Goal: Transaction & Acquisition: Purchase product/service

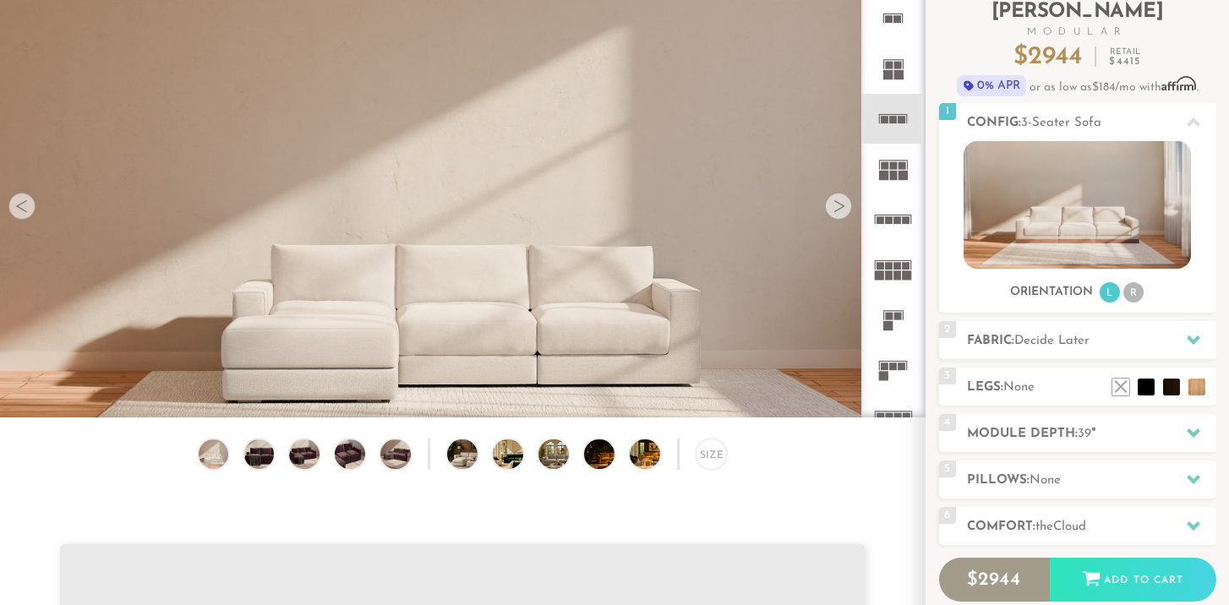
scroll to position [110, 0]
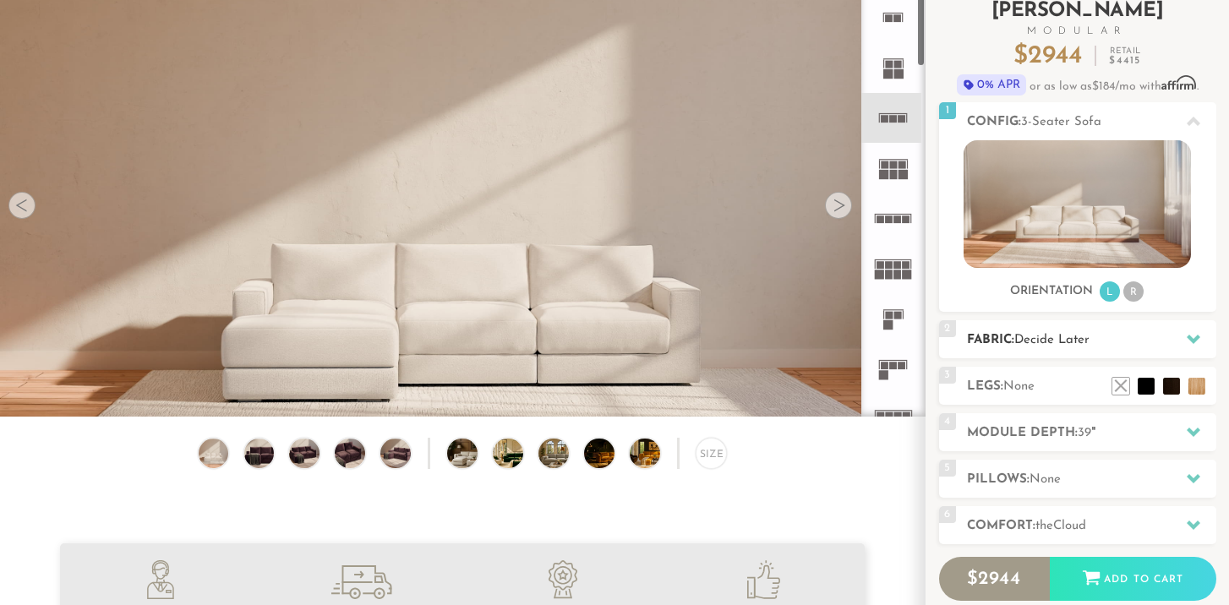
click at [963, 347] on div "2 Fabric: Decide Later" at bounding box center [1077, 339] width 277 height 38
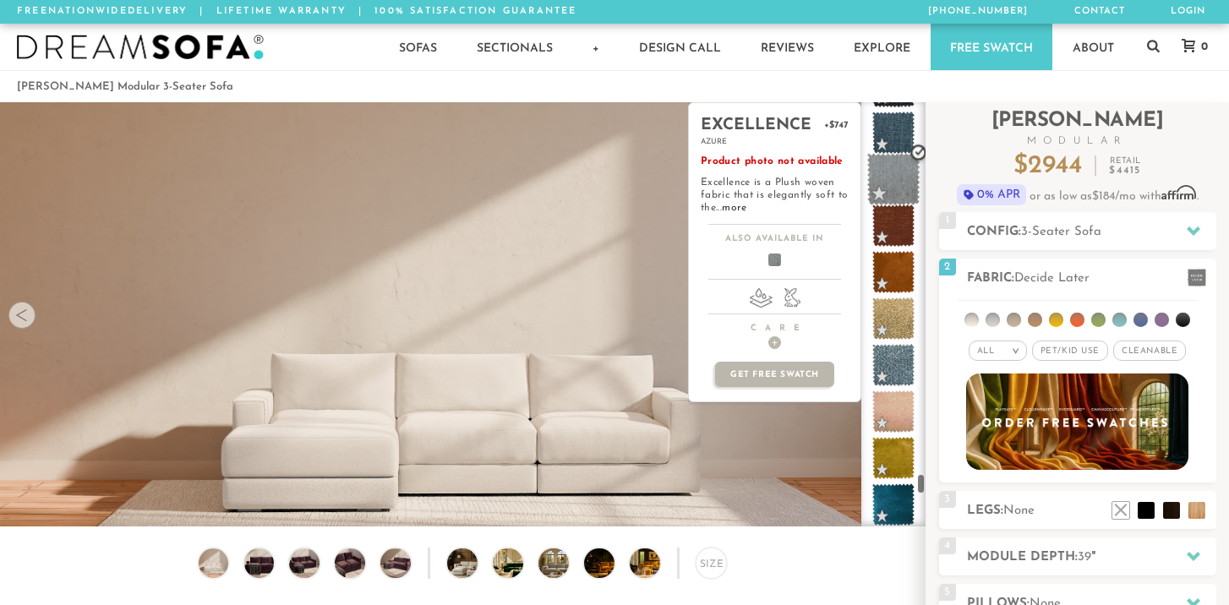
scroll to position [9013, 0]
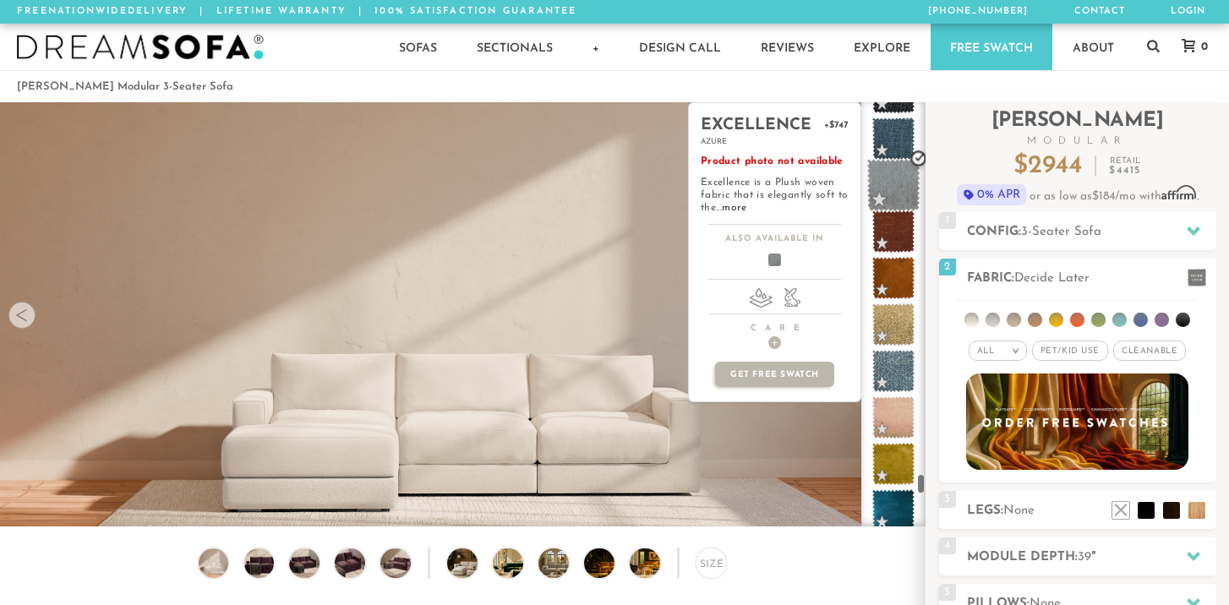
click at [898, 177] on span at bounding box center [893, 185] width 53 height 53
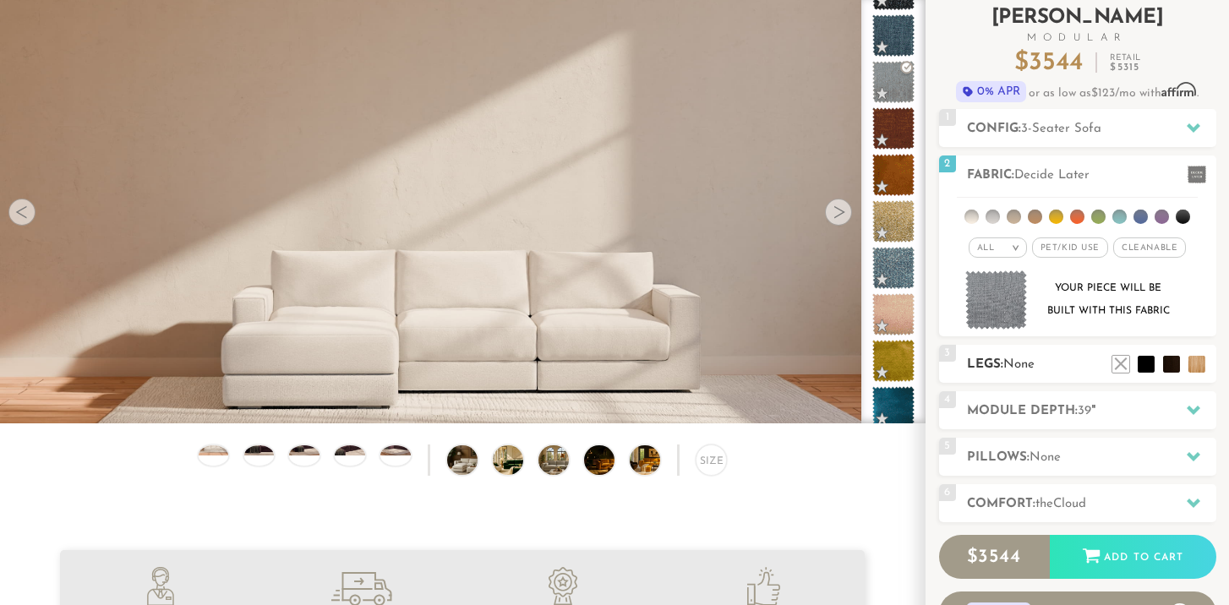
scroll to position [107, 0]
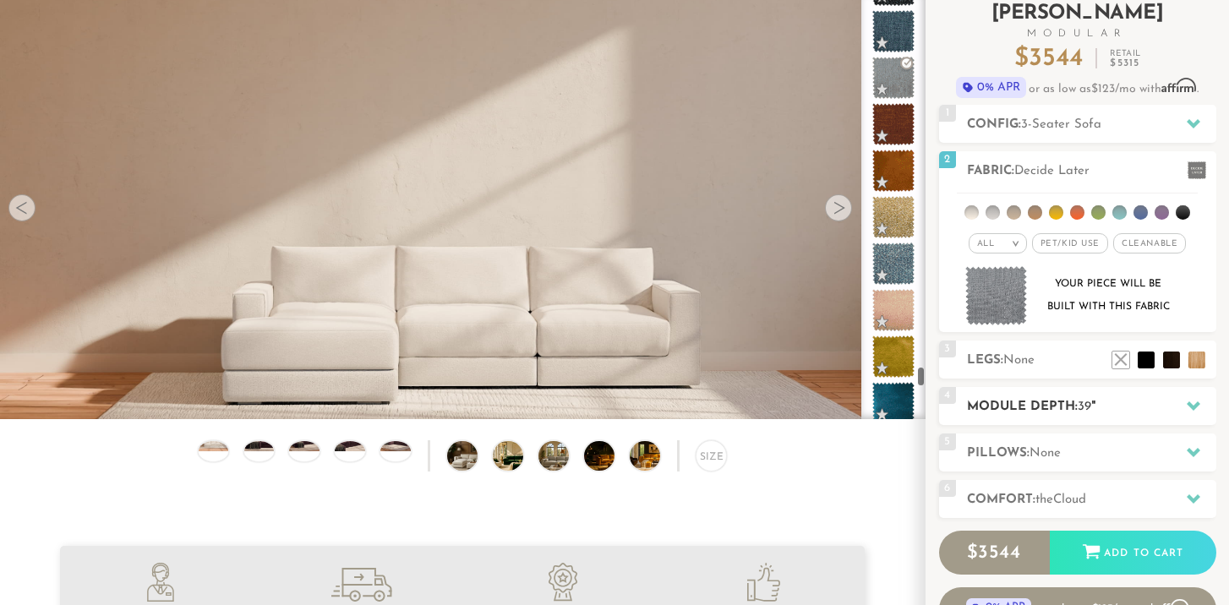
click at [1039, 403] on h2 "Module Depth: 39 "" at bounding box center [1091, 406] width 249 height 19
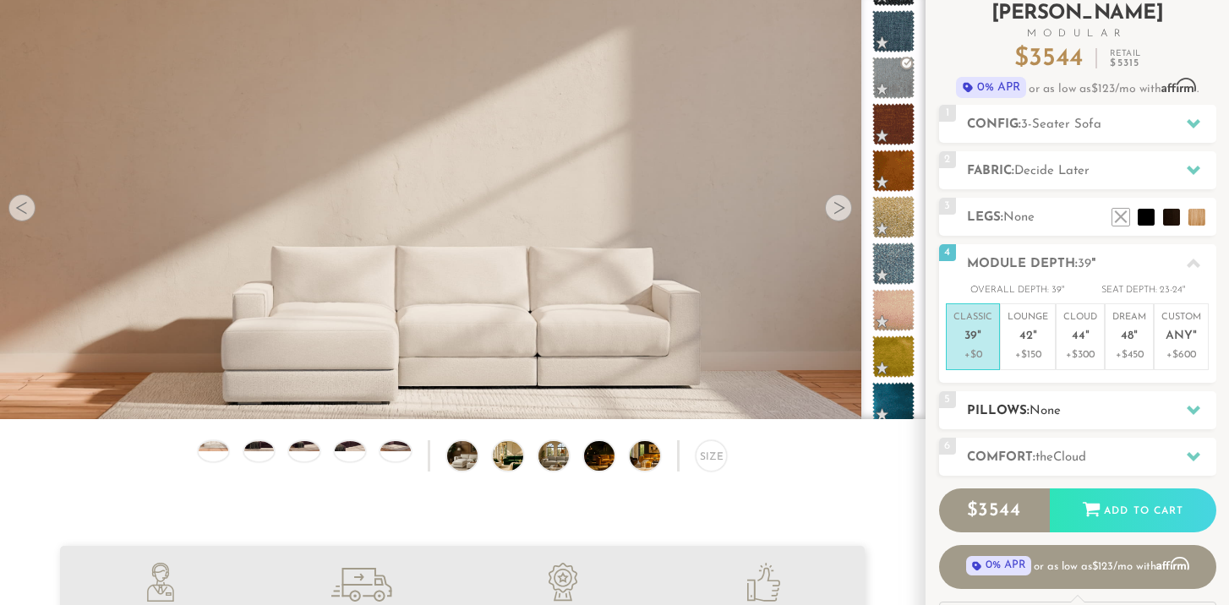
click at [1045, 408] on span "None" at bounding box center [1045, 411] width 31 height 13
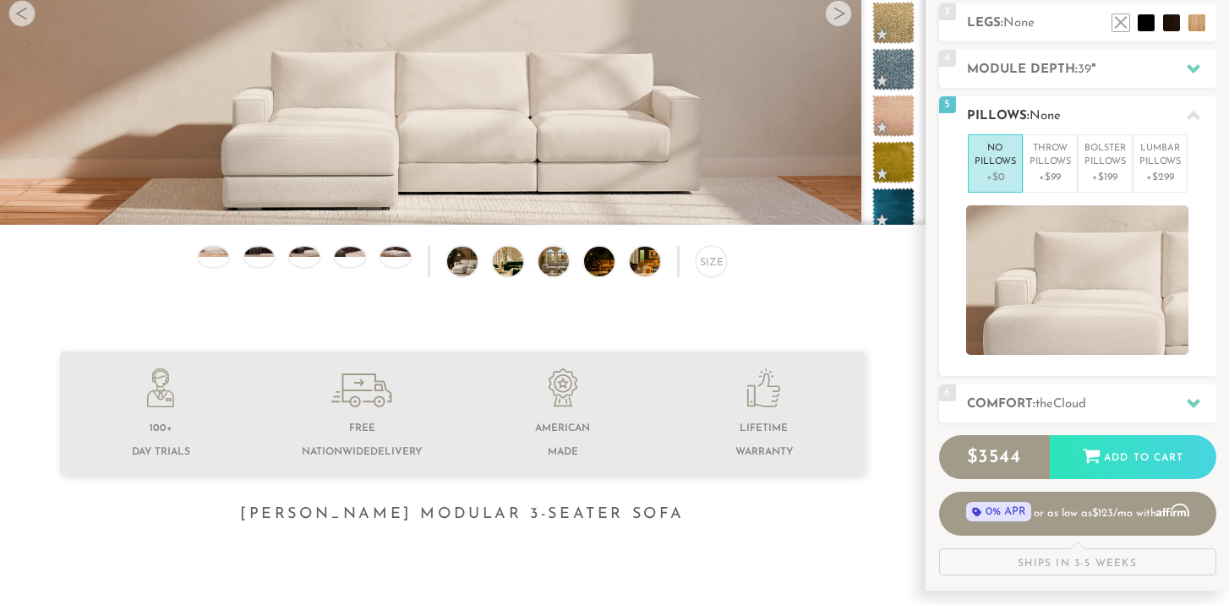
scroll to position [317, 0]
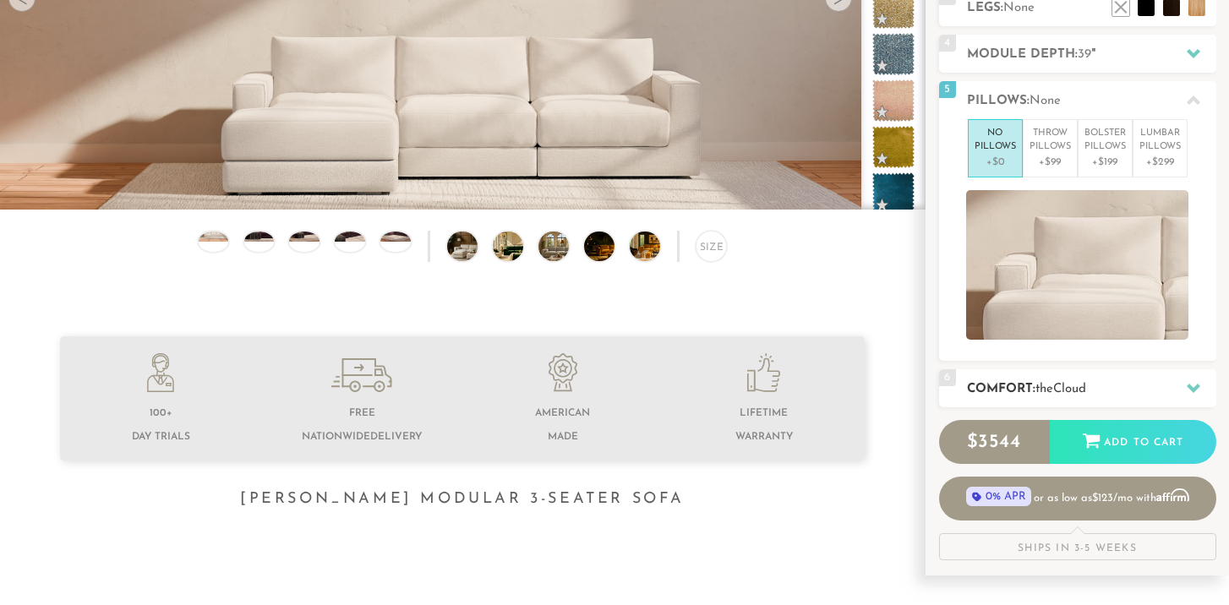
click at [1047, 380] on h2 "Comfort: the Cloud" at bounding box center [1091, 389] width 249 height 19
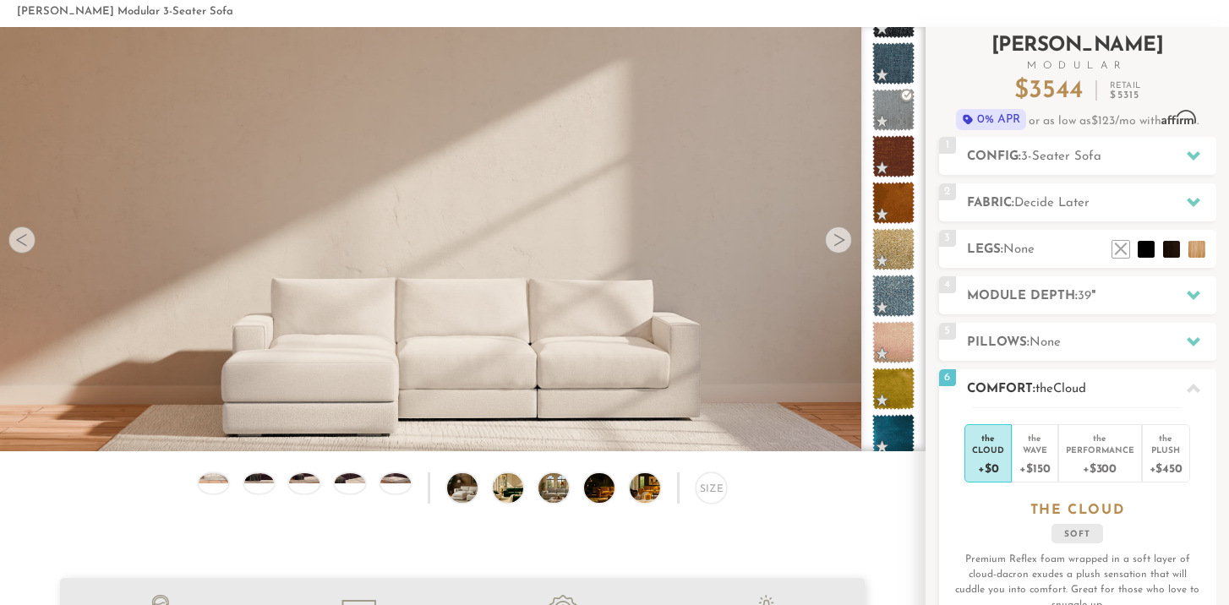
scroll to position [0, 0]
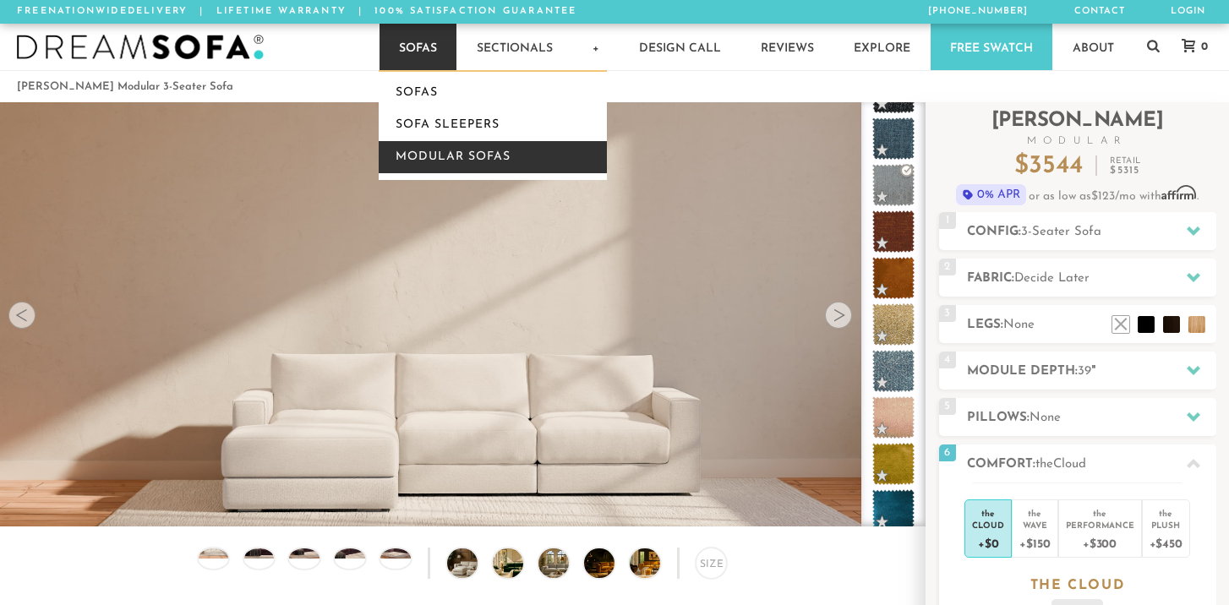
click at [453, 162] on link "Modular Sofas" at bounding box center [493, 157] width 228 height 32
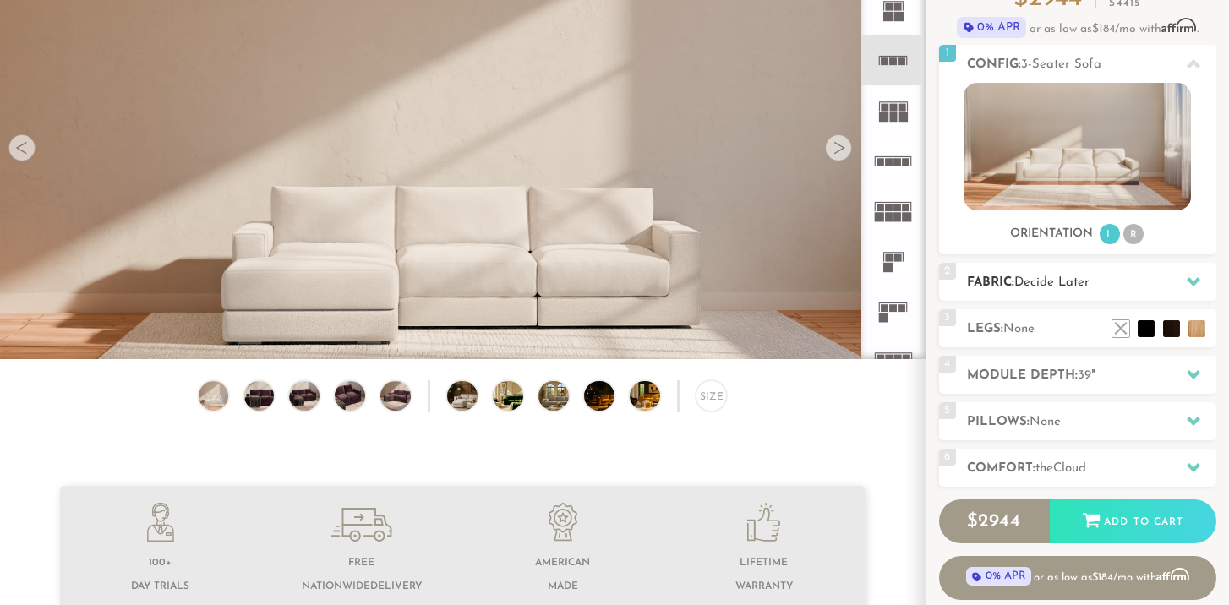
scroll to position [170, 0]
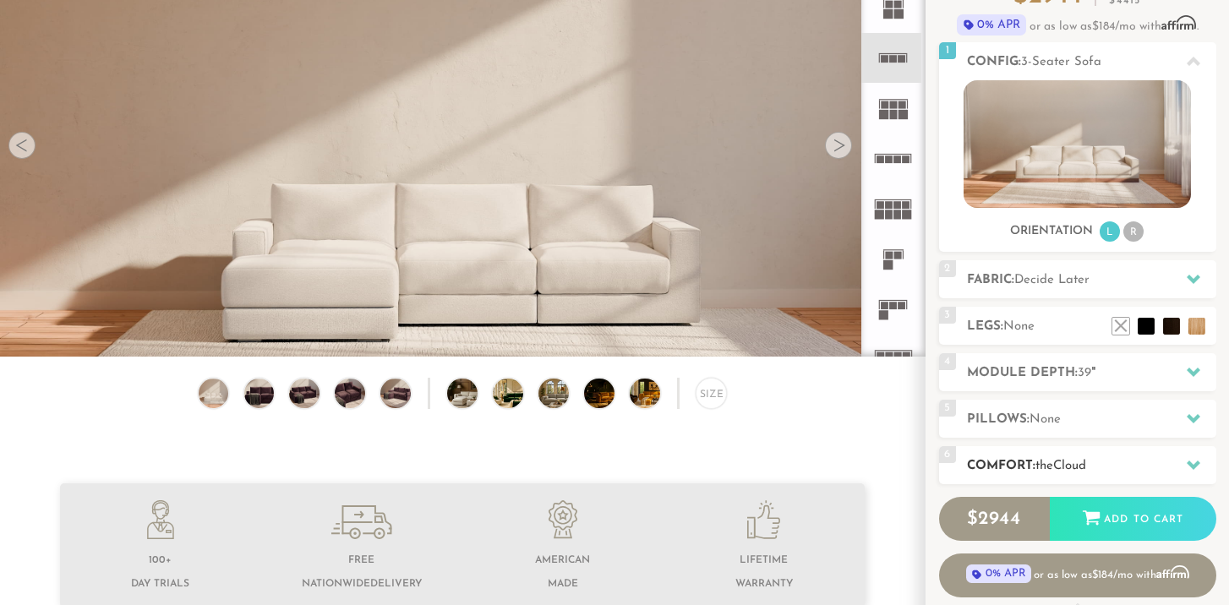
click at [1043, 477] on div "6 Comfort: the Cloud soft" at bounding box center [1077, 465] width 277 height 38
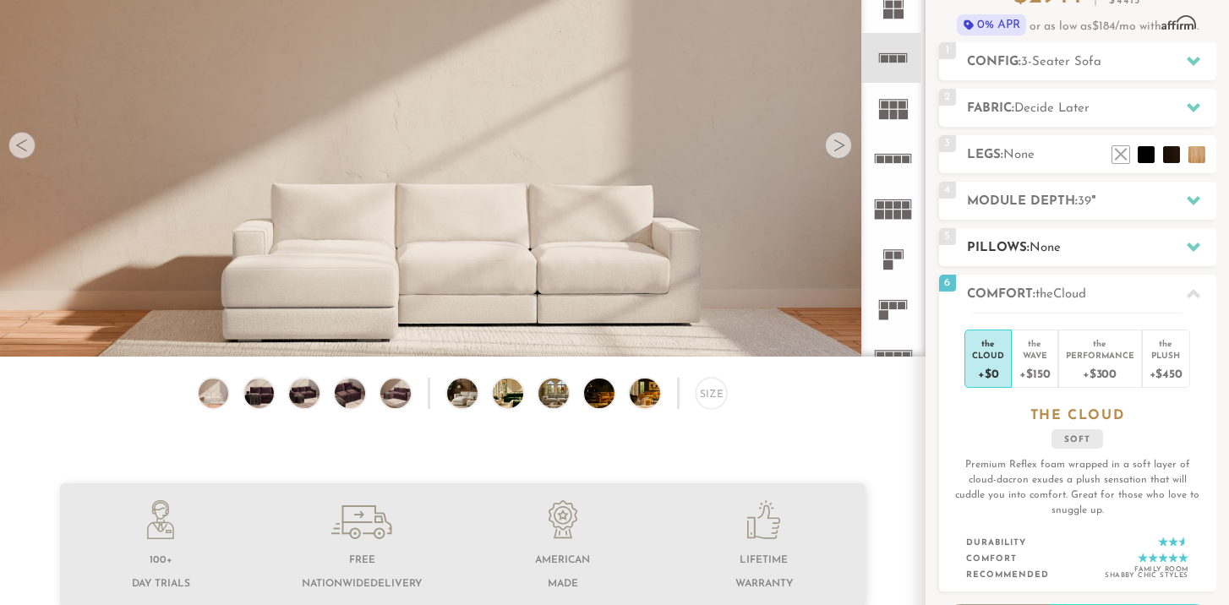
click at [1014, 249] on h2 "Pillows: None" at bounding box center [1091, 247] width 249 height 19
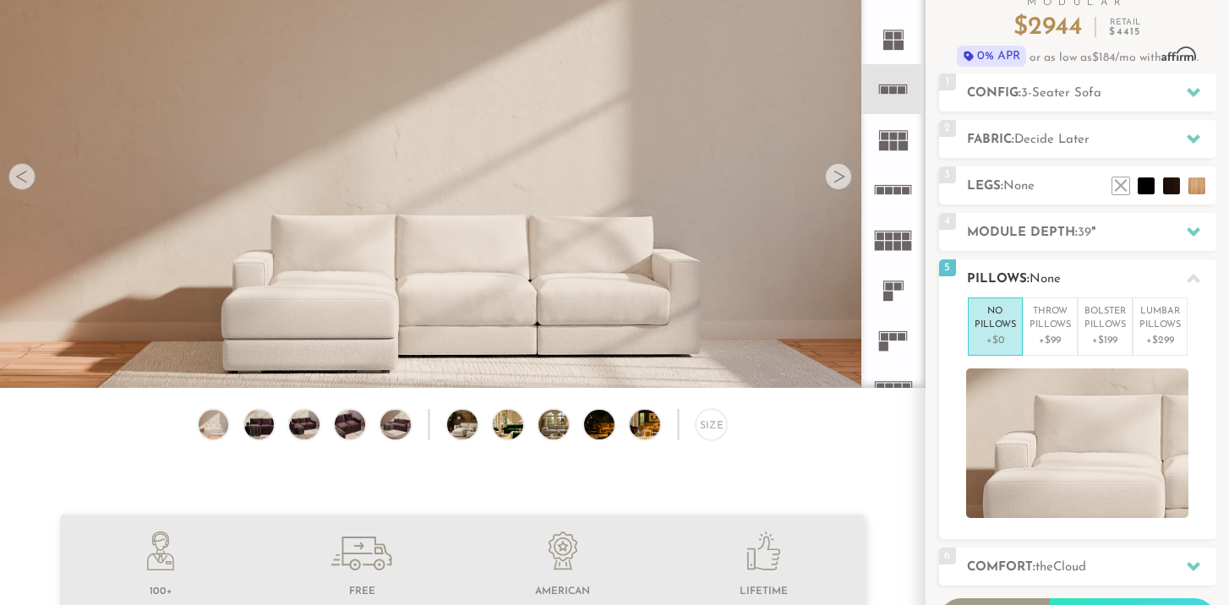
scroll to position [0, 0]
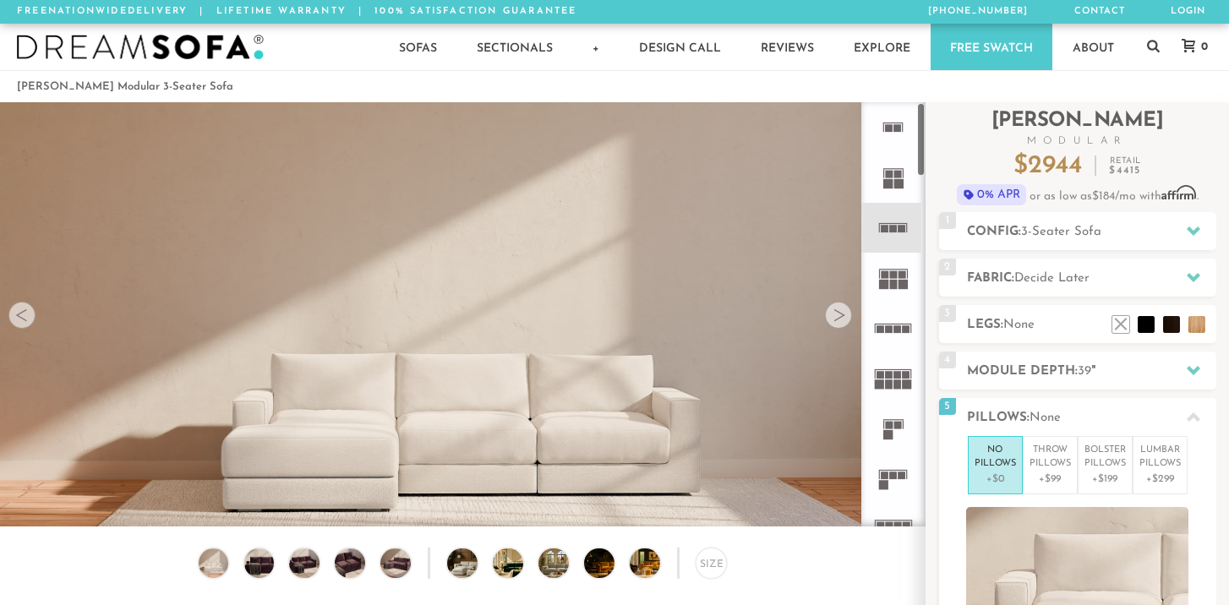
click at [839, 315] on div at bounding box center [838, 315] width 27 height 27
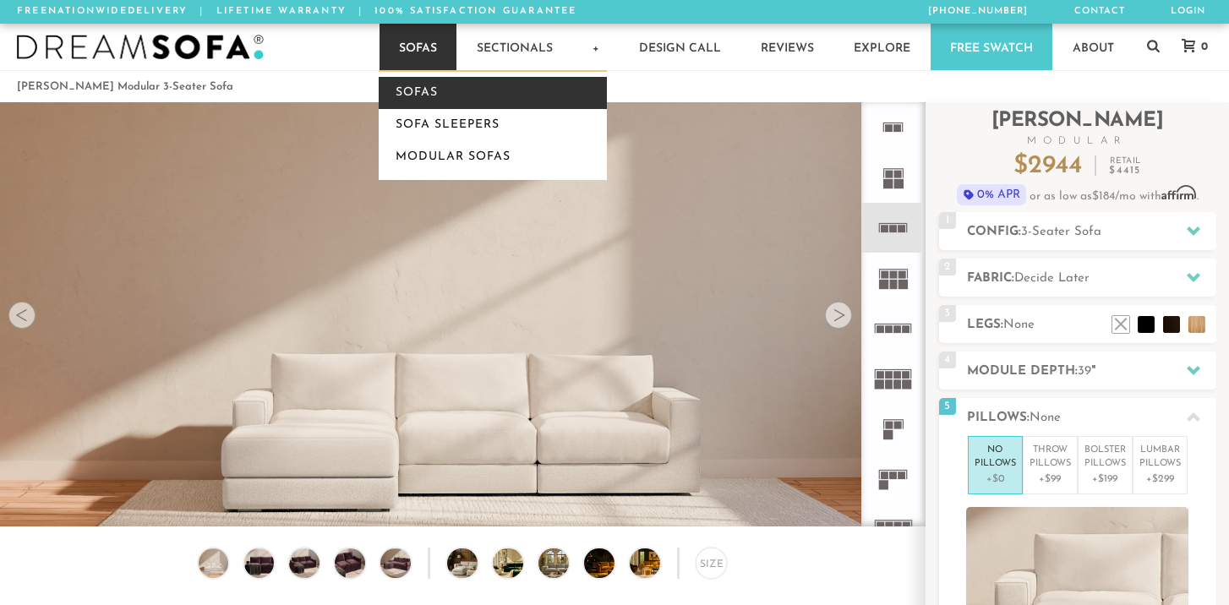
click at [431, 91] on link "Sofas" at bounding box center [493, 93] width 228 height 32
